Goal: Find contact information: Find contact information

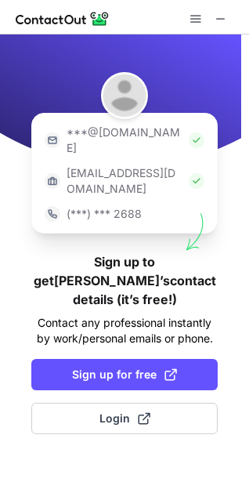
click at [174, 128] on div "***@[DOMAIN_NAME]" at bounding box center [124, 140] width 172 height 41
click at [174, 128] on div "***@gmail.com" at bounding box center [124, 140] width 172 height 41
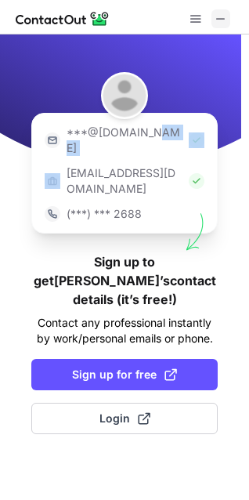
click at [222, 18] on span at bounding box center [221, 19] width 13 height 13
